Goal: Transaction & Acquisition: Book appointment/travel/reservation

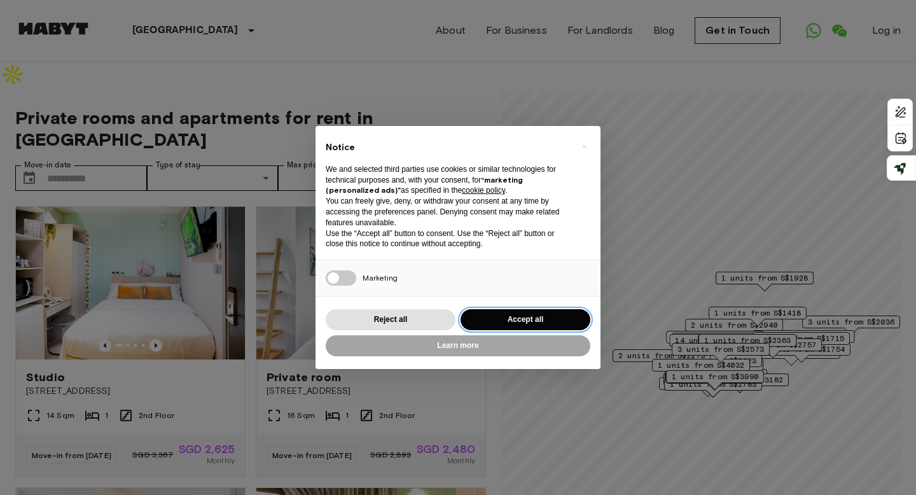
click at [505, 323] on button "Accept all" at bounding box center [526, 319] width 130 height 21
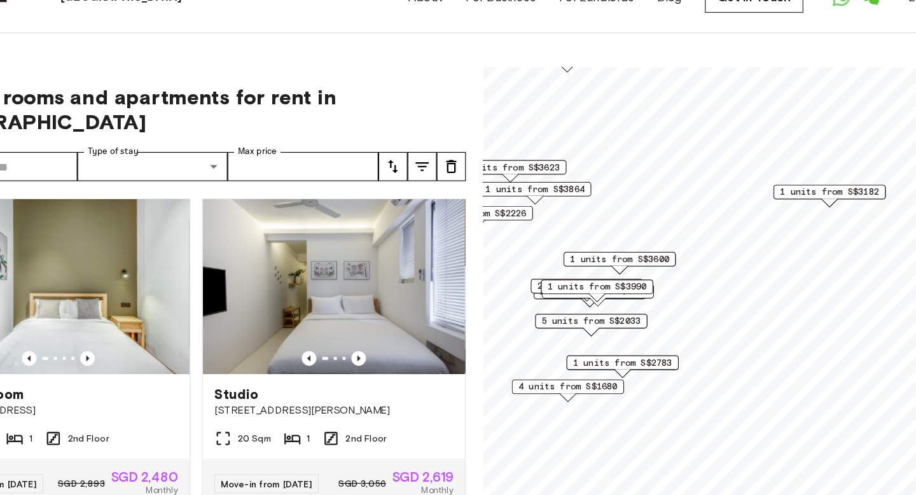
click at [589, 365] on span "4 units from S$1680" at bounding box center [575, 370] width 87 height 11
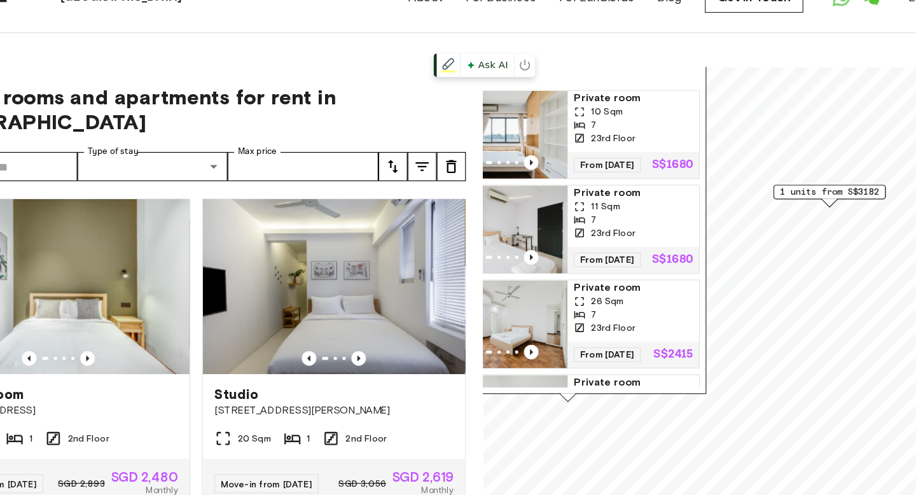
click at [530, 117] on img "Map marker" at bounding box center [518, 150] width 115 height 76
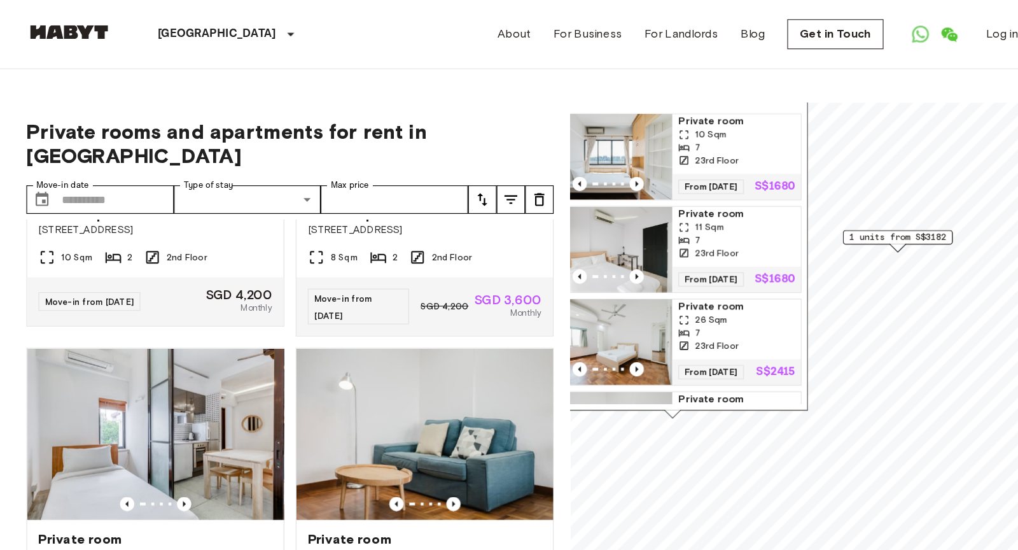
scroll to position [730, 0]
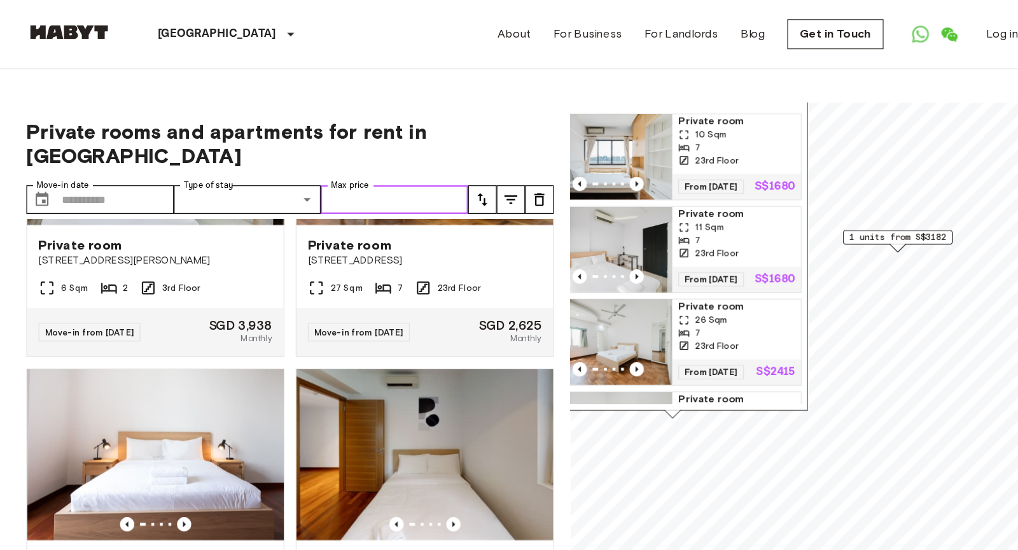
click at [402, 165] on input "Max price" at bounding box center [395, 177] width 132 height 25
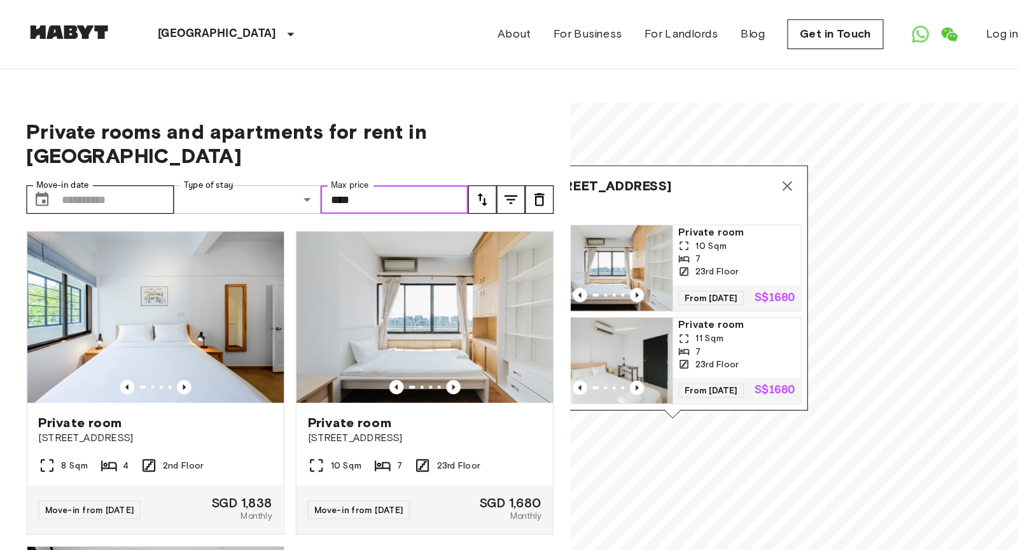
type input "****"
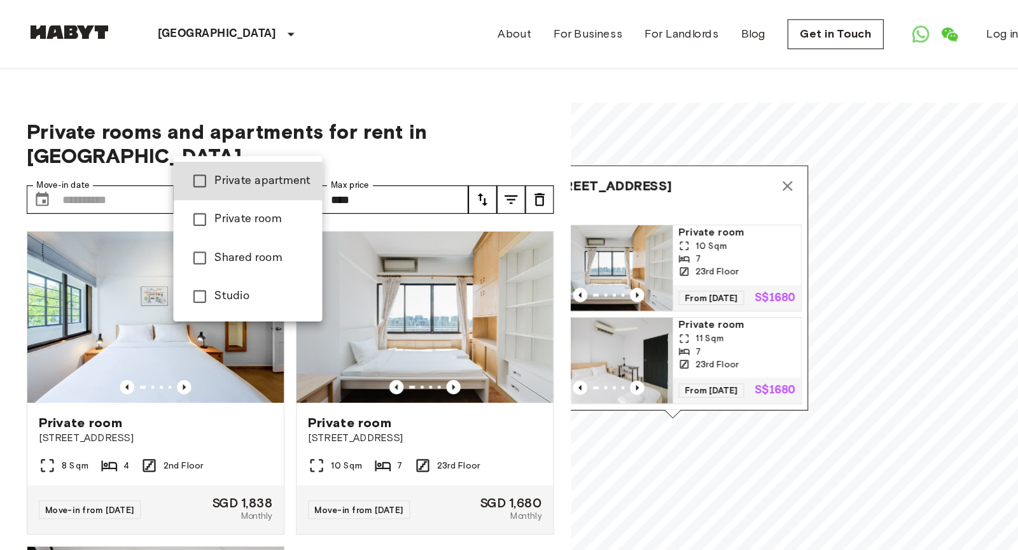
click at [248, 228] on span "Shared room" at bounding box center [277, 230] width 86 height 15
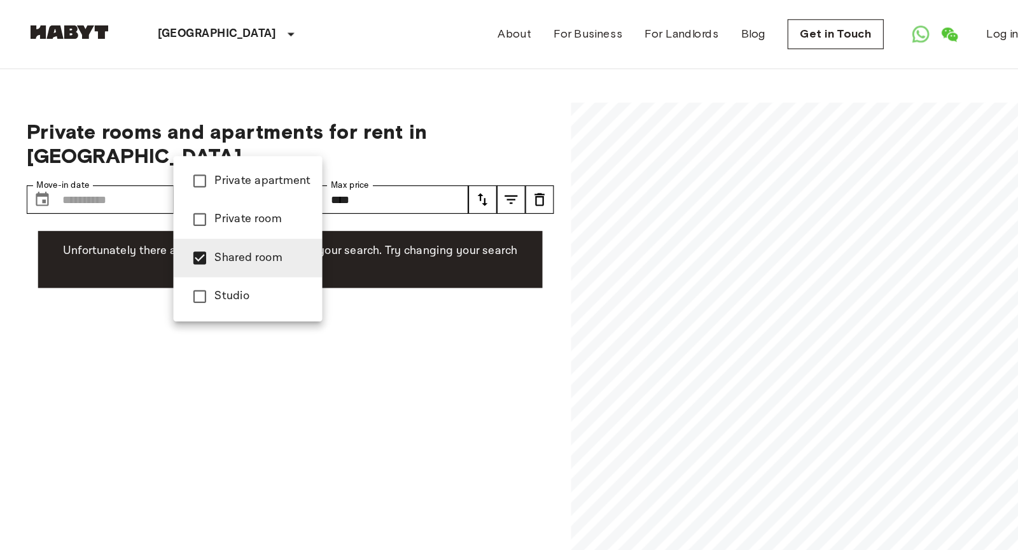
click at [382, 269] on div at bounding box center [509, 275] width 1018 height 550
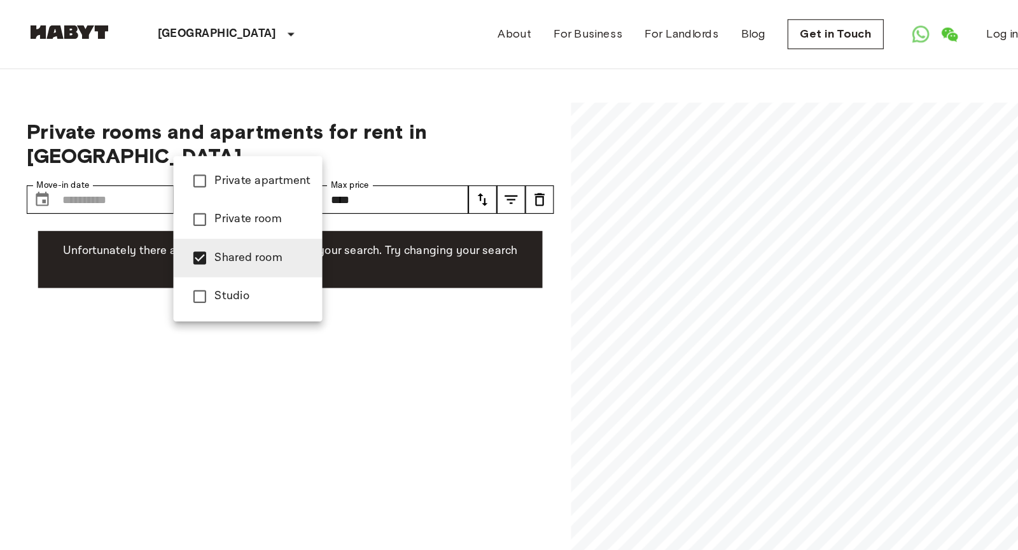
click at [260, 192] on span "Private room" at bounding box center [277, 195] width 86 height 15
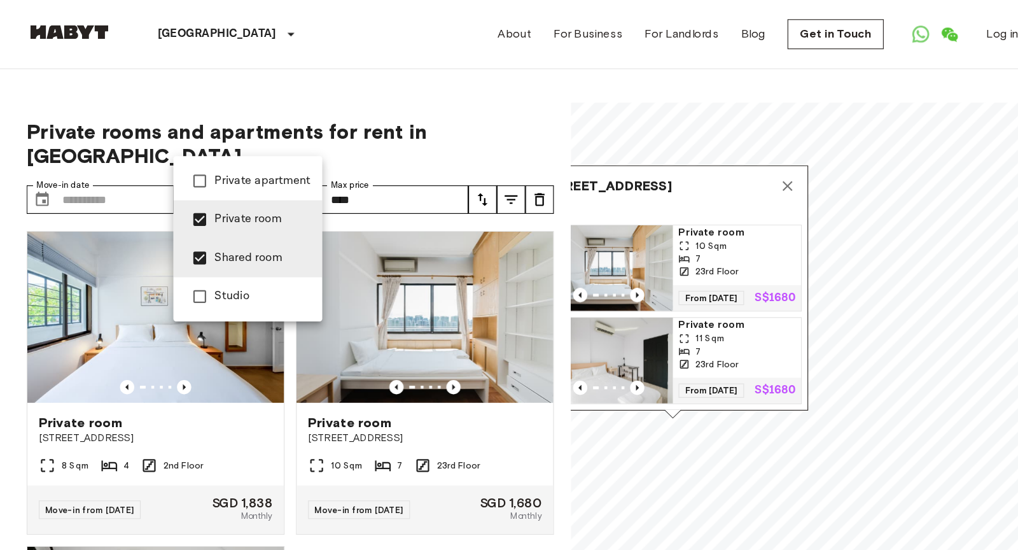
click at [264, 169] on span "Private apartment" at bounding box center [277, 161] width 86 height 15
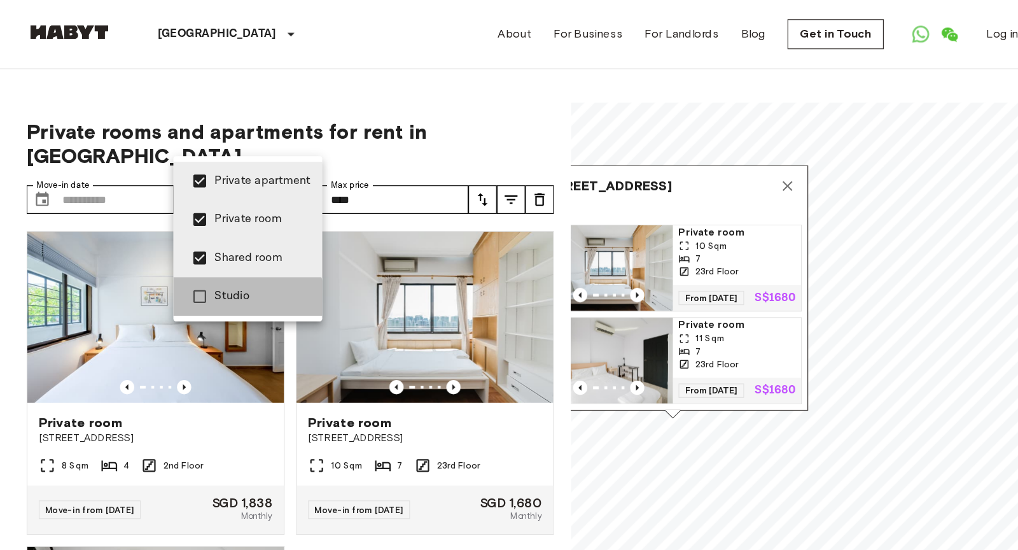
click at [256, 272] on span "Studio" at bounding box center [277, 264] width 86 height 15
type input "**********"
click at [111, 118] on div at bounding box center [509, 275] width 1018 height 550
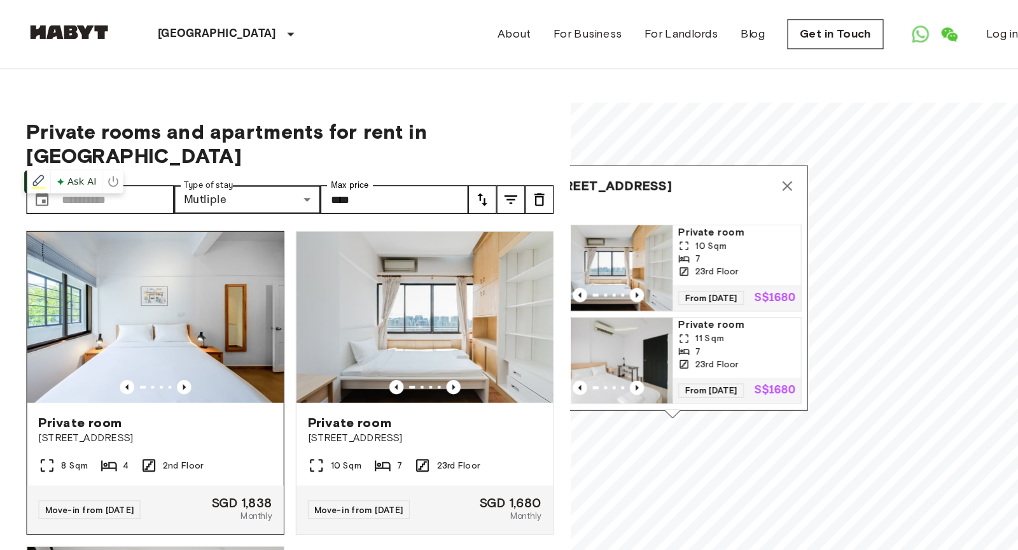
click at [220, 272] on img at bounding box center [181, 283] width 229 height 153
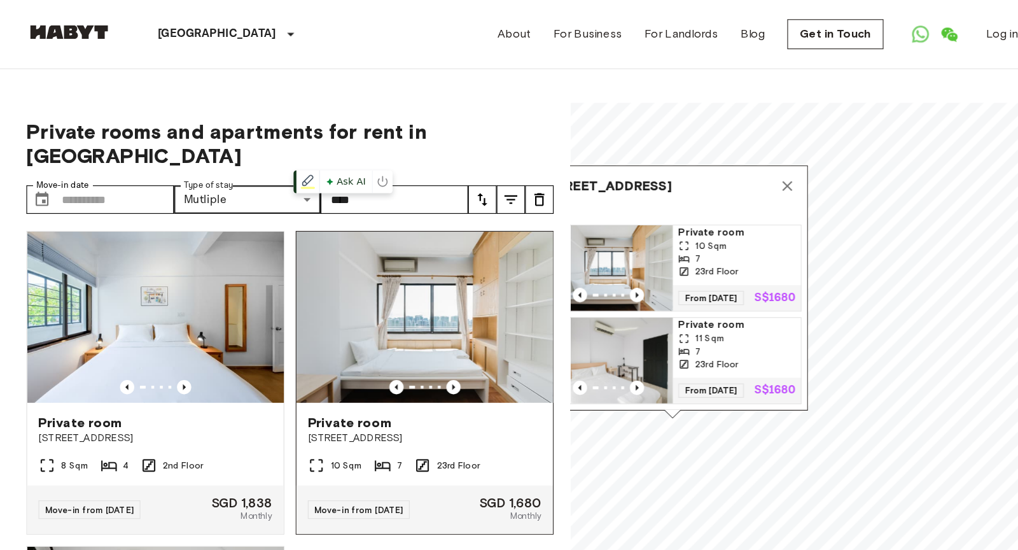
scroll to position [19, 0]
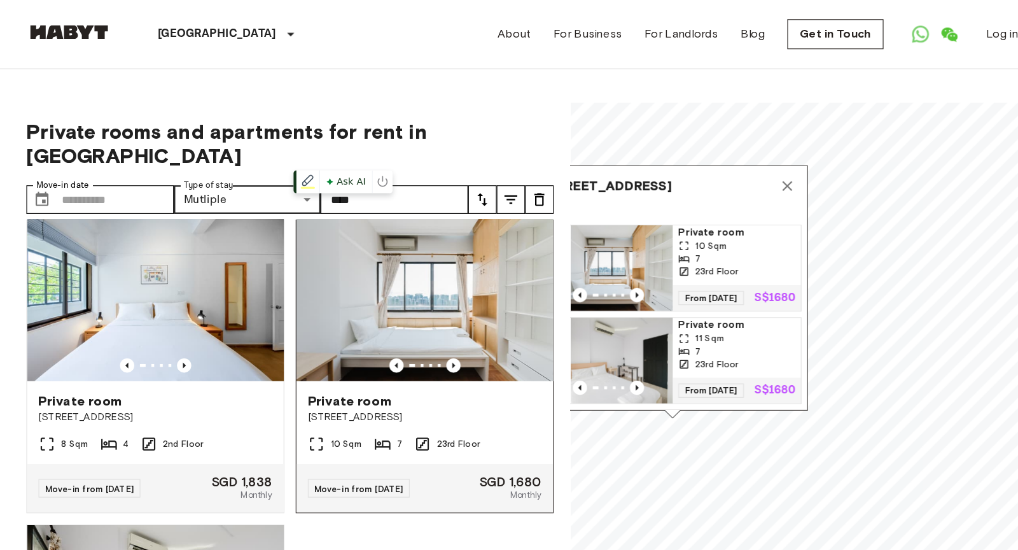
click at [443, 202] on img at bounding box center [421, 264] width 229 height 153
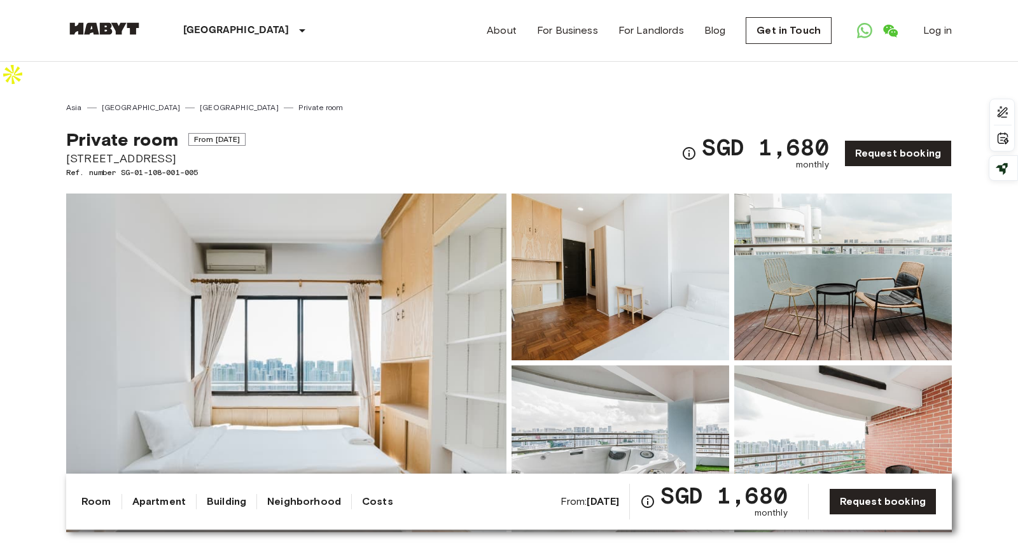
drag, startPoint x: 189, startPoint y: 129, endPoint x: 97, endPoint y: 125, distance: 91.7
click at [97, 150] on span "[STREET_ADDRESS]" at bounding box center [155, 158] width 179 height 17
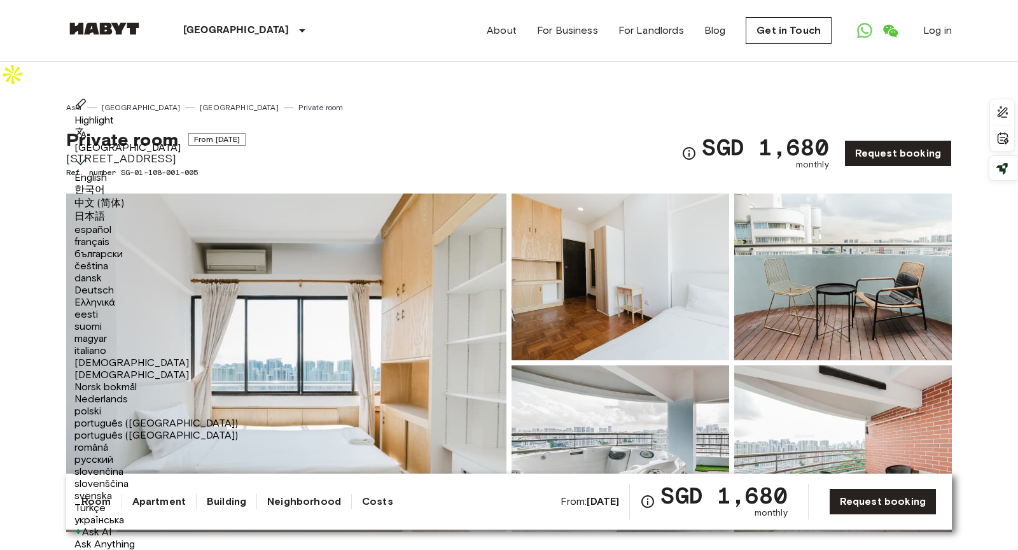
copy span "[GEOGRAPHIC_DATA]"
